Goal: Task Accomplishment & Management: Manage account settings

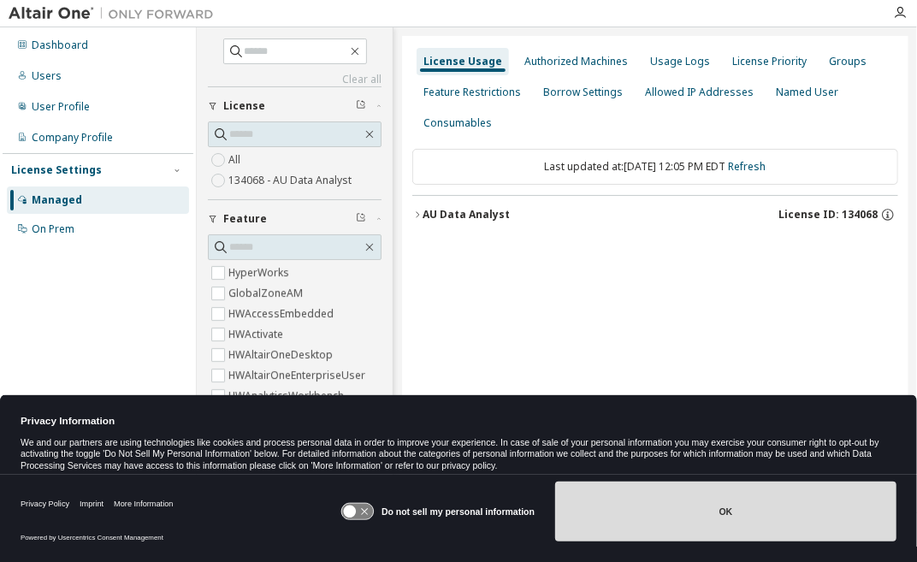
click at [763, 525] on button "OK" at bounding box center [725, 511] width 341 height 60
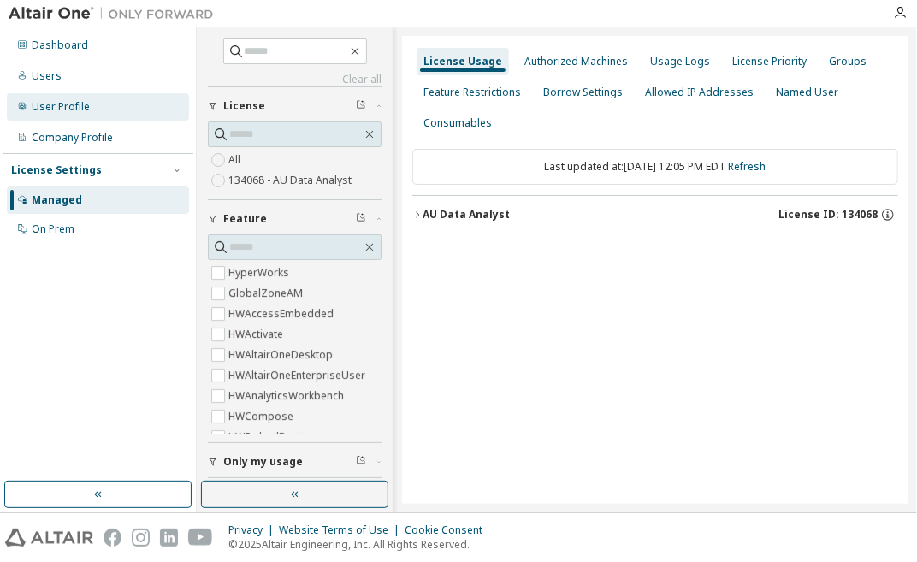
click at [38, 109] on div "User Profile" at bounding box center [61, 107] width 58 height 14
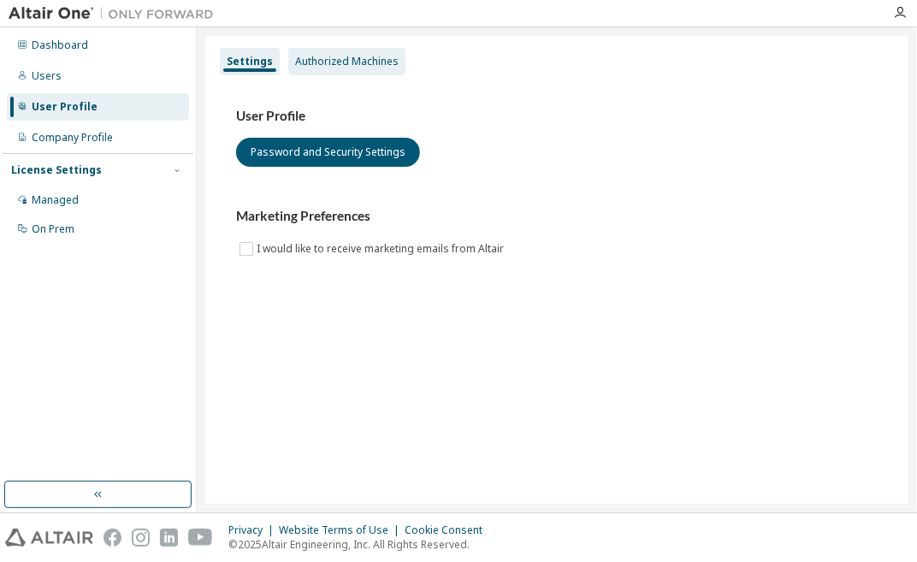
click at [344, 68] on div "Authorized Machines" at bounding box center [346, 62] width 103 height 14
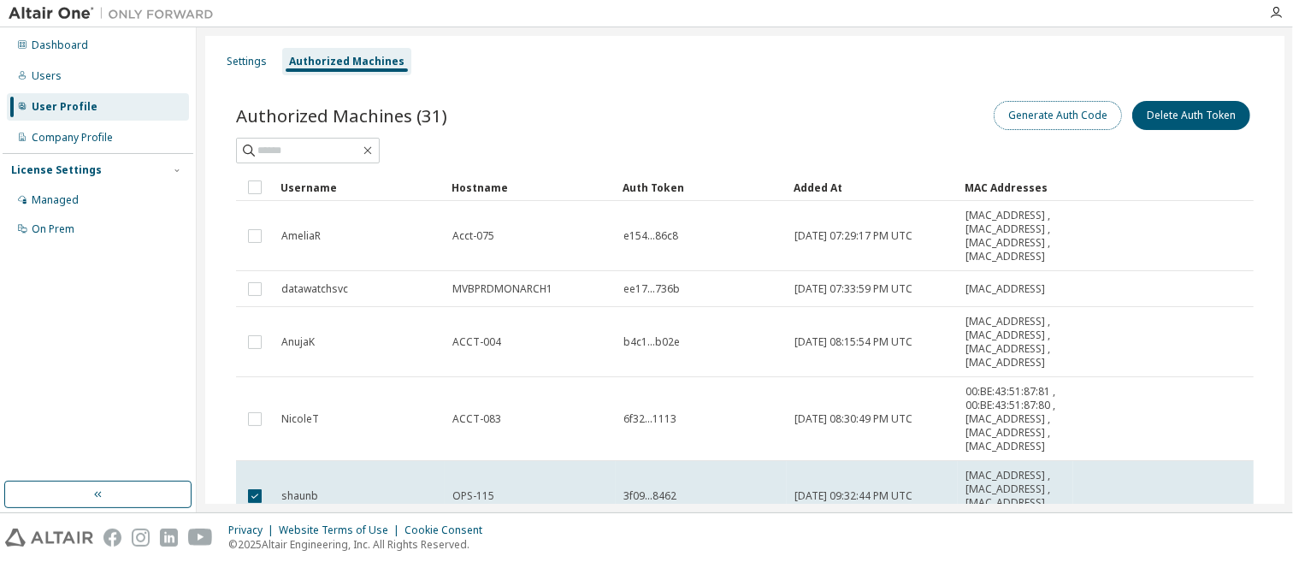
click at [916, 119] on button "Generate Auth Code" at bounding box center [1058, 115] width 128 height 29
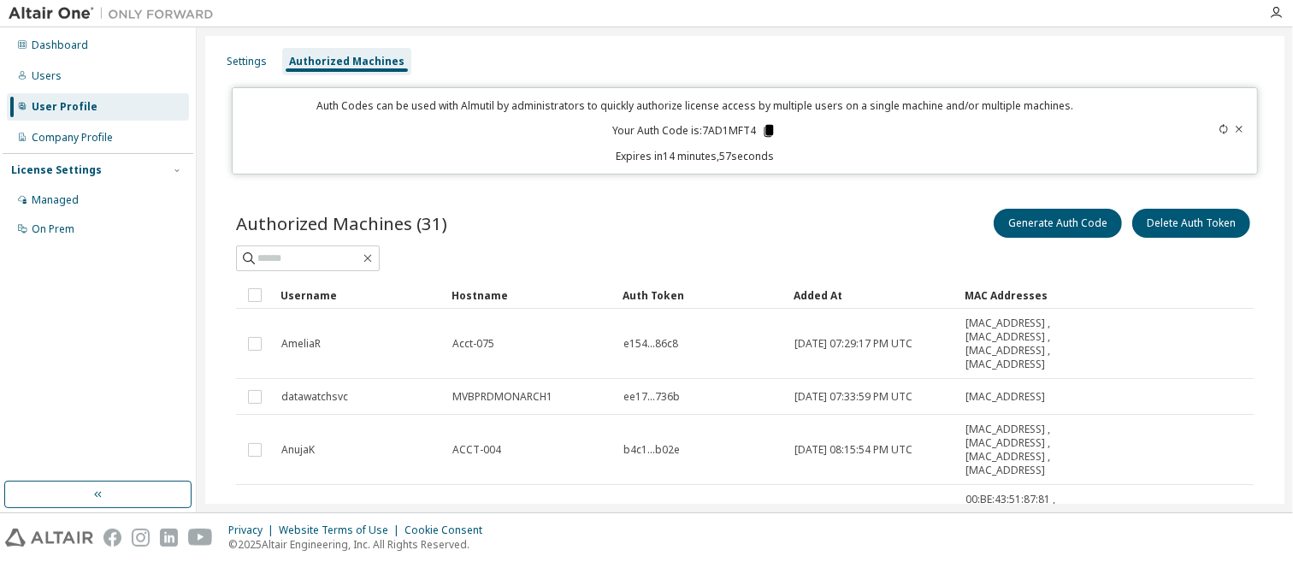
click at [764, 127] on icon at bounding box center [768, 131] width 9 height 12
click at [661, 46] on div "Settings Authorized Machines" at bounding box center [744, 61] width 1059 height 31
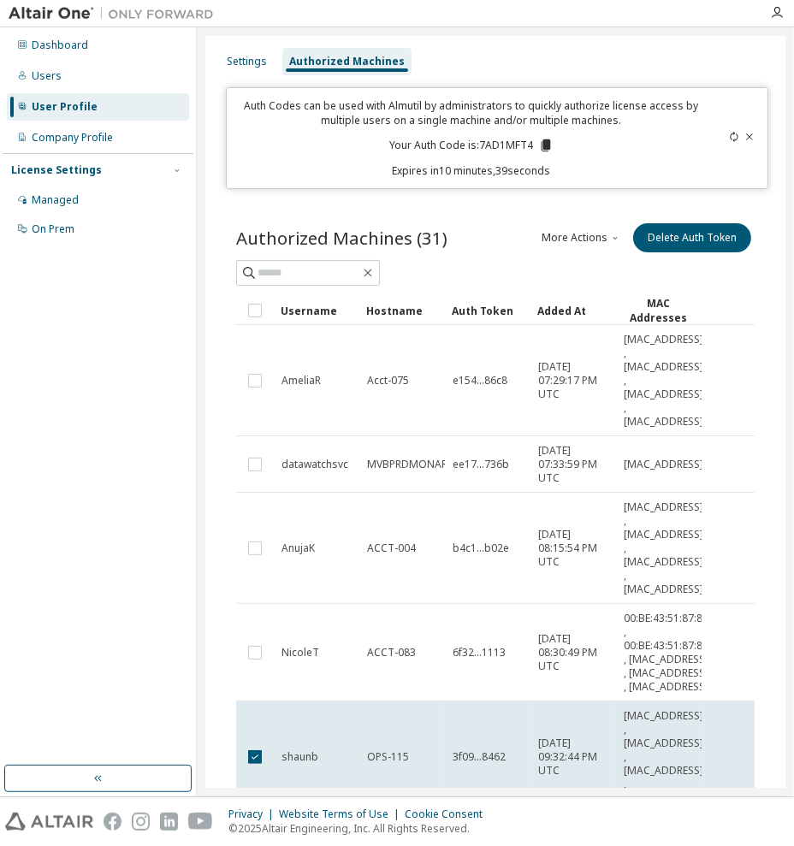
click at [744, 136] on icon at bounding box center [749, 137] width 10 height 10
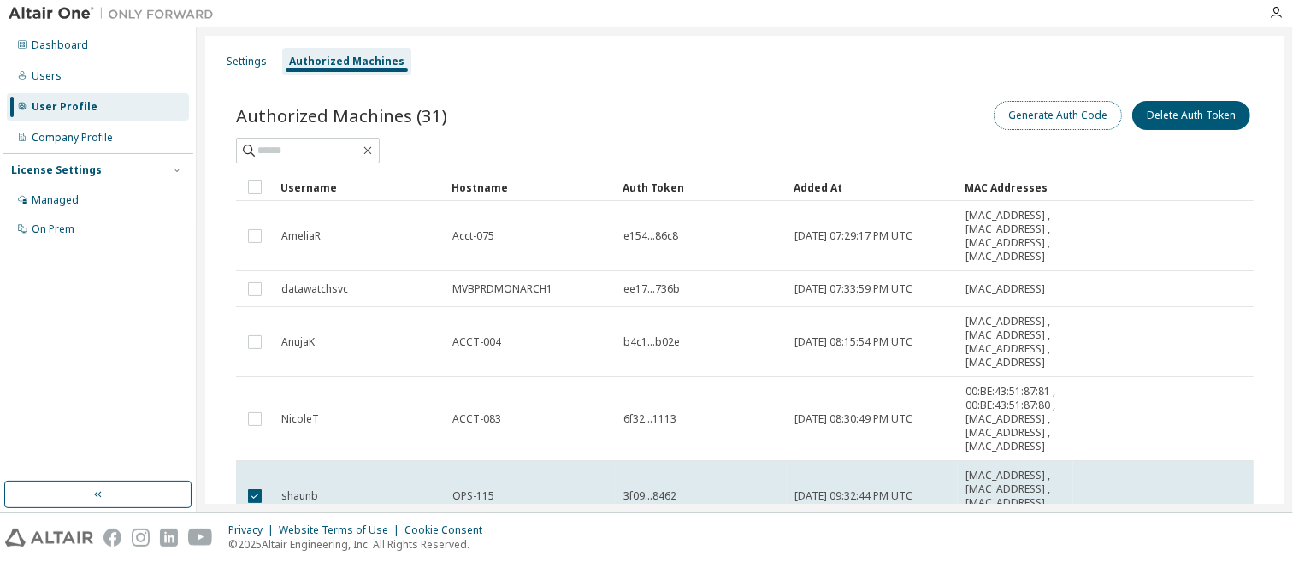
click at [916, 116] on button "Generate Auth Code" at bounding box center [1058, 115] width 128 height 29
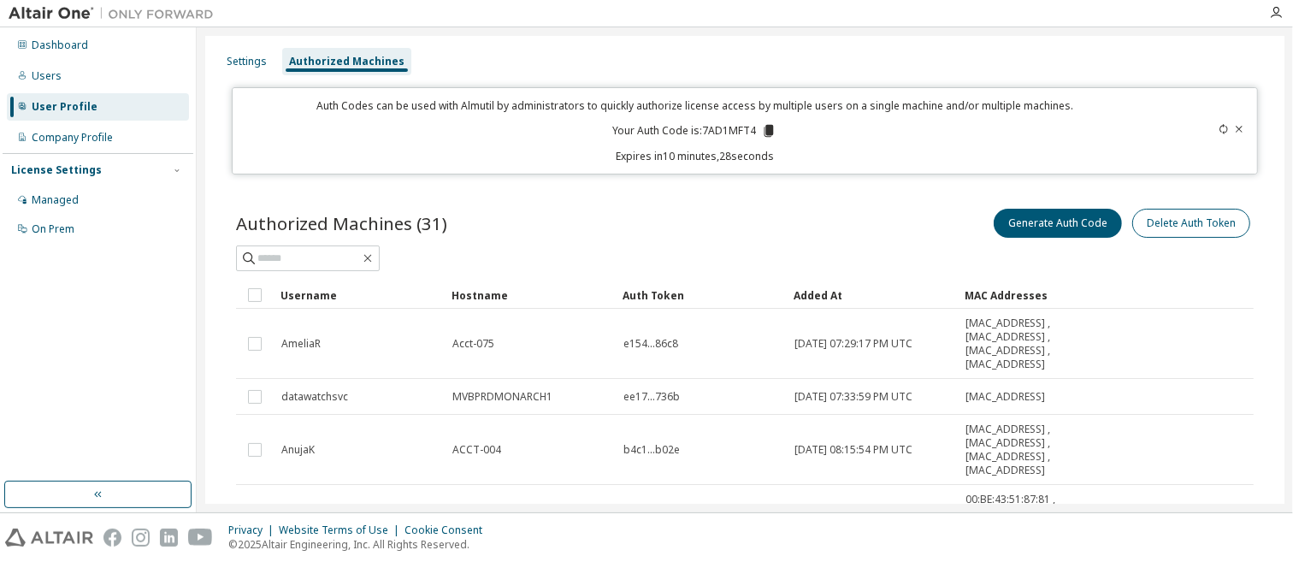
click at [916, 126] on icon at bounding box center [1239, 129] width 10 height 10
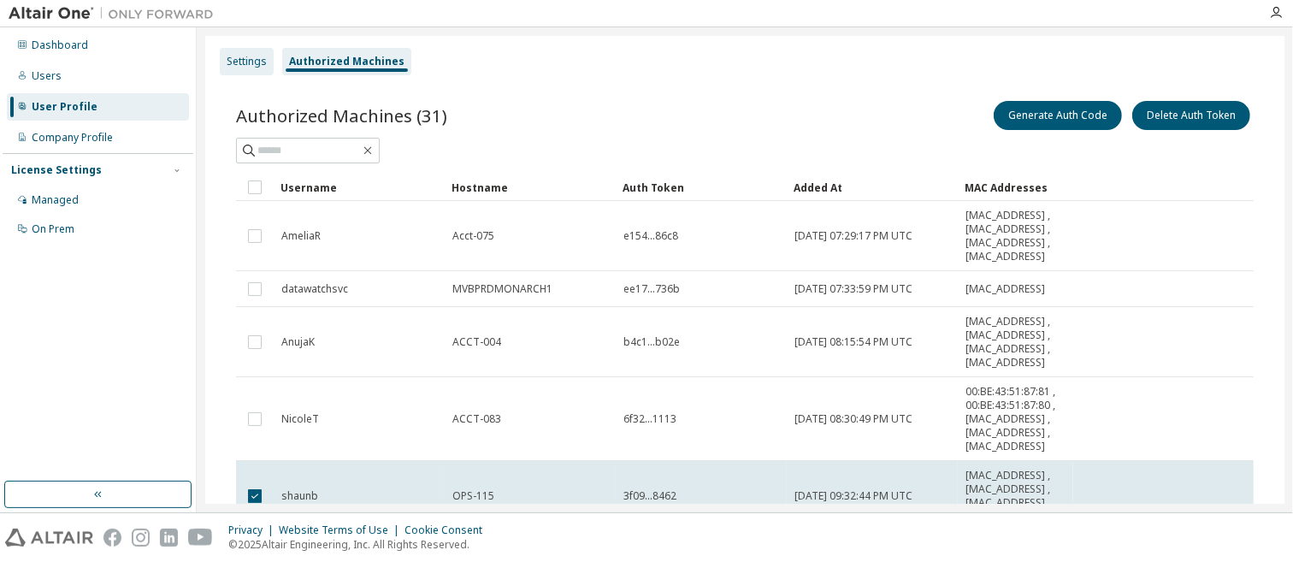
click at [233, 62] on div "Settings" at bounding box center [247, 62] width 40 height 14
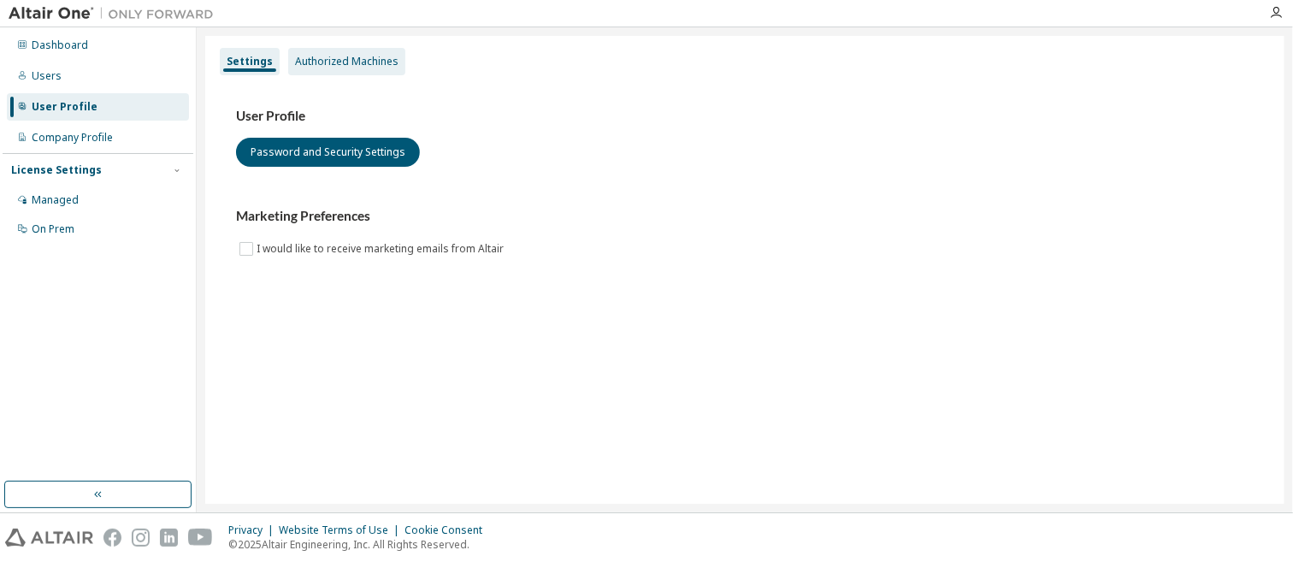
click at [337, 56] on div "Authorized Machines" at bounding box center [346, 62] width 103 height 14
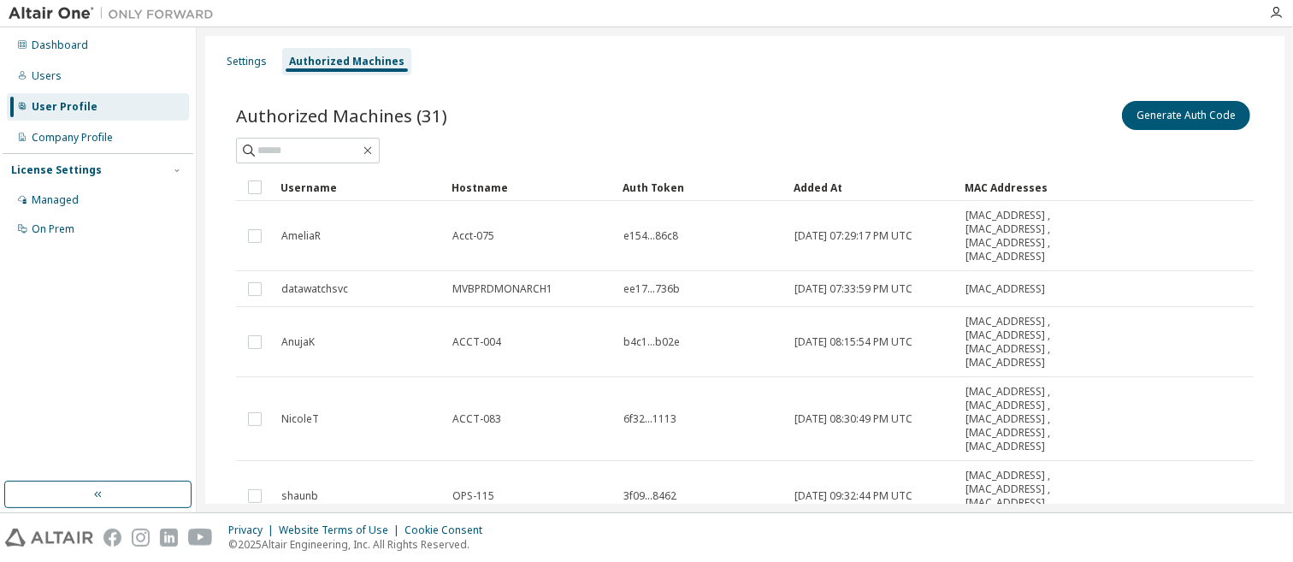
click at [844, 84] on div "Authorized Machines (31) Generate Auth Code Clear Load Save Save As Field Opera…" at bounding box center [744, 553] width 1059 height 953
click at [916, 115] on button "Generate Auth Code" at bounding box center [1186, 115] width 128 height 29
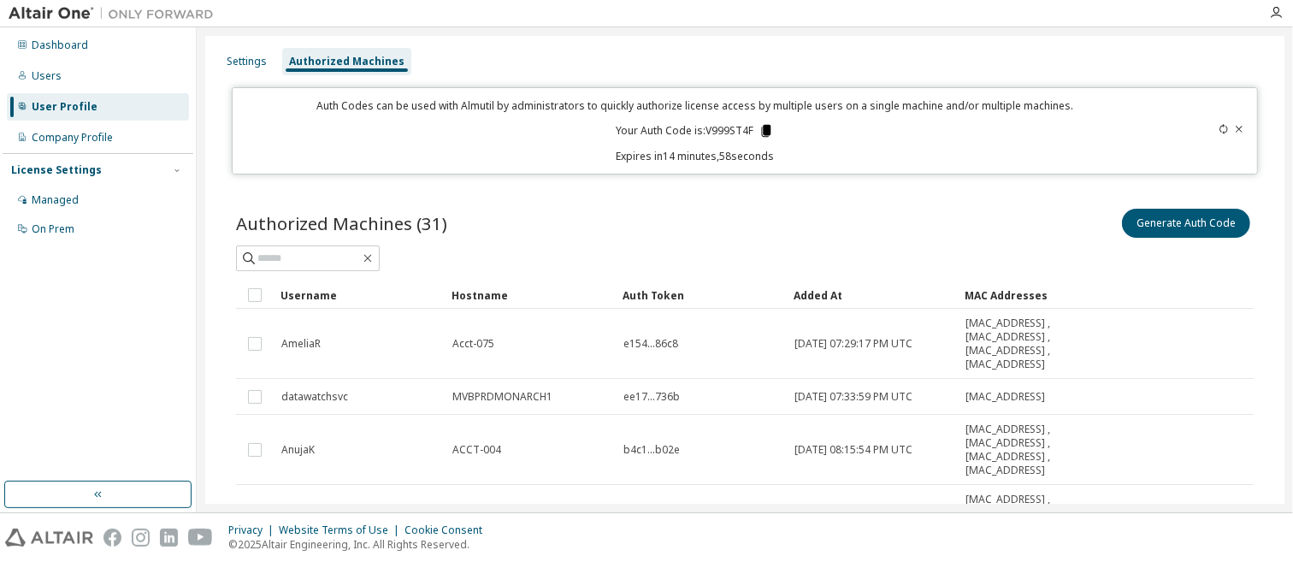
click at [761, 134] on icon at bounding box center [765, 131] width 9 height 12
click at [773, 32] on div "Settings Authorized Machines Auth Codes can be used with Almutil by administrat…" at bounding box center [745, 269] width 1096 height 485
